Goal: Task Accomplishment & Management: Use online tool/utility

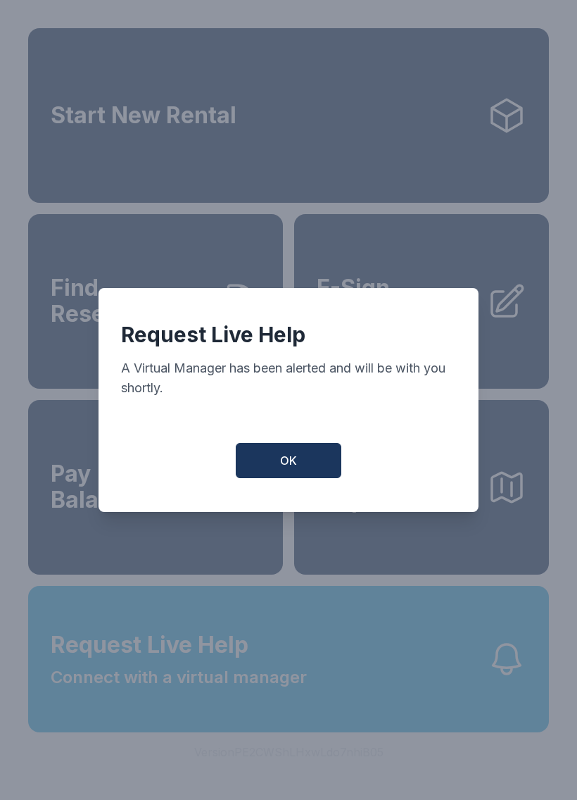
click at [293, 457] on button "OK" at bounding box center [289, 460] width 106 height 35
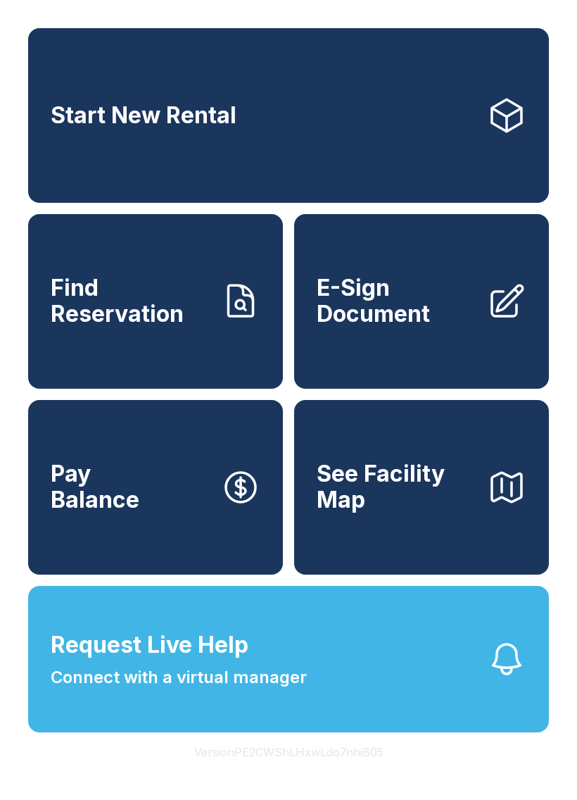
click at [254, 689] on span "Request Live Help Connect with a virtual manager" at bounding box center [179, 659] width 256 height 62
click at [269, 690] on span "Connect with a virtual manager" at bounding box center [179, 677] width 256 height 25
click at [313, 698] on button "Request Live Help Connect with a virtual manager" at bounding box center [288, 659] width 521 height 146
click at [327, 706] on div "Request Live Help A Virtual Manager has been alerted and will be with you short…" at bounding box center [288, 400] width 577 height 800
click at [427, 318] on span "E-Sign Document" at bounding box center [396, 300] width 159 height 51
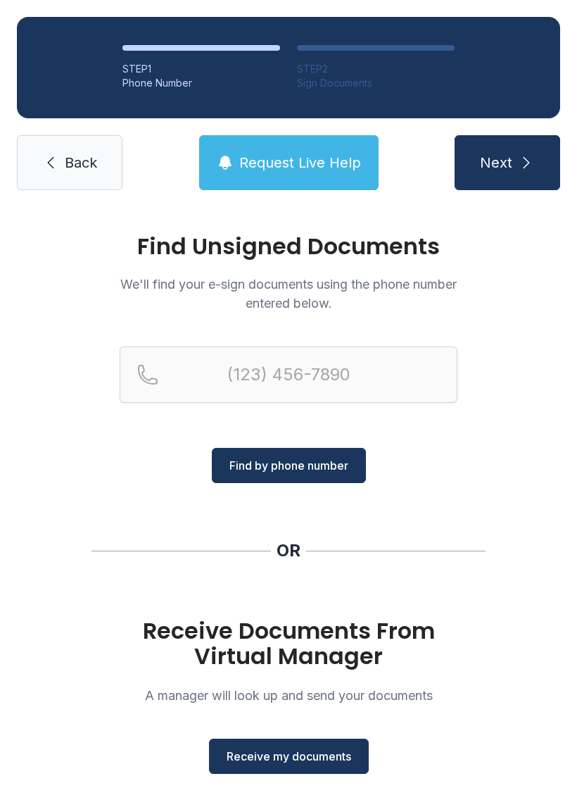
click at [284, 771] on button "Receive my documents" at bounding box center [289, 756] width 160 height 35
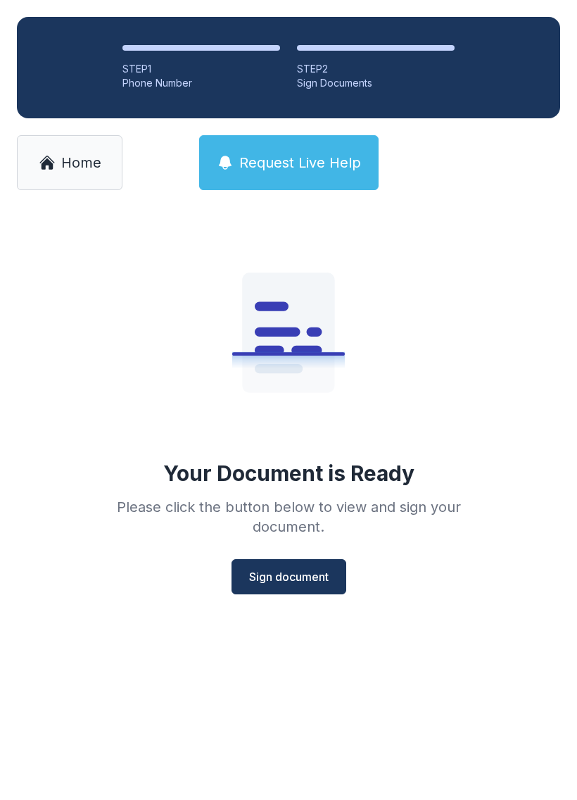
click at [297, 583] on span "Sign document" at bounding box center [289, 576] width 80 height 17
